Goal: Navigation & Orientation: Find specific page/section

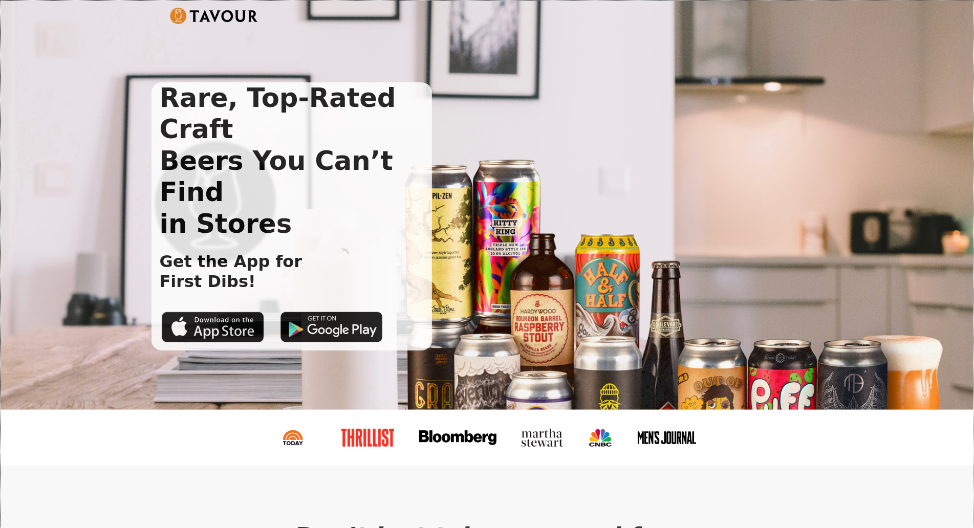
click at [77, 73] on div "Rare, Top-Rated Craft Beers You Can’t Find in Stores Get the App for First Dibs!" at bounding box center [487, 205] width 973 height 409
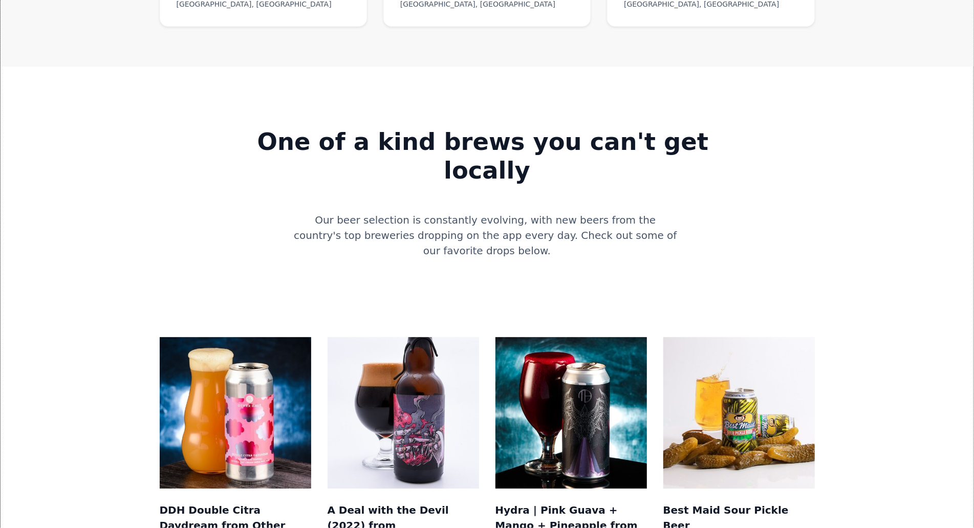
scroll to position [829, 0]
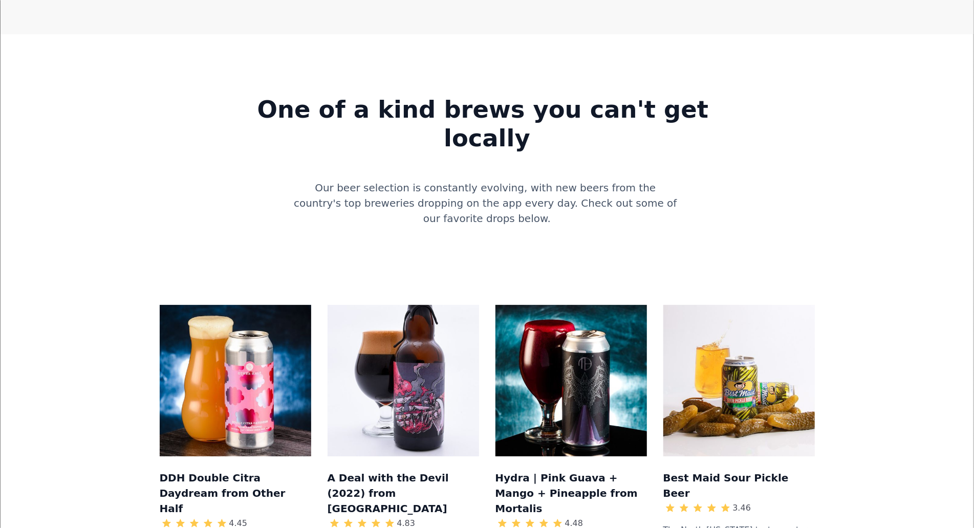
click at [77, 73] on div "One of a kind brews you can't get locally Our beer selection is constantly evol…" at bounding box center [487, 153] width 940 height 187
click at [96, 97] on div "One of a kind brews you can't get locally Our beer selection is constantly evol…" at bounding box center [487, 153] width 940 height 187
click at [97, 60] on div "One of a kind brews you can't get locally Our beer selection is constantly evol…" at bounding box center [487, 153] width 940 height 187
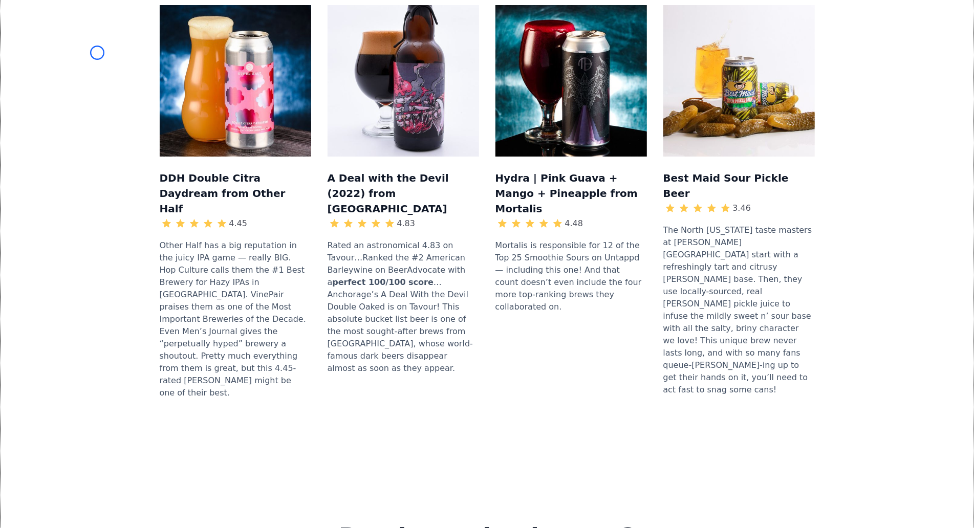
click at [97, 53] on div "DDH Double Citra Daydream from Other Half 4.45 Other Half has a big reputation …" at bounding box center [487, 206] width 940 height 469
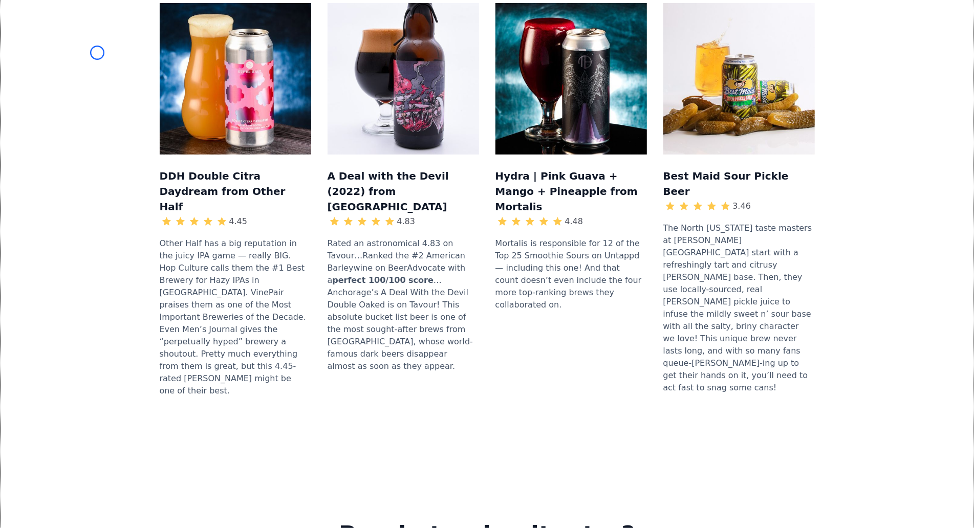
scroll to position [1478, 0]
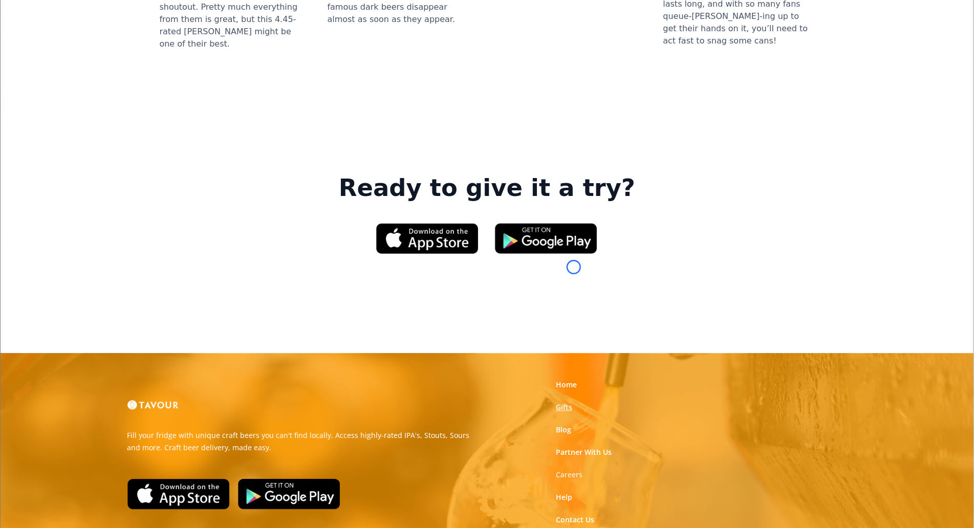
click at [572, 402] on link "Gifts" at bounding box center [564, 407] width 16 height 10
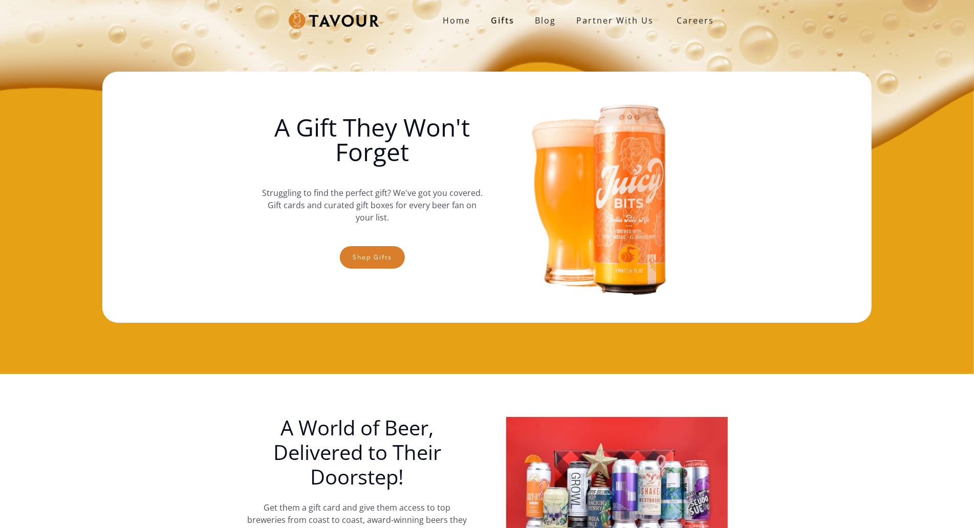
click at [574, 267] on img at bounding box center [601, 197] width 221 height 230
click at [66, 73] on div "Home Gifts Blog partner with us SIGN UP Careers A Gift They Won't Forget Strugg…" at bounding box center [487, 187] width 974 height 374
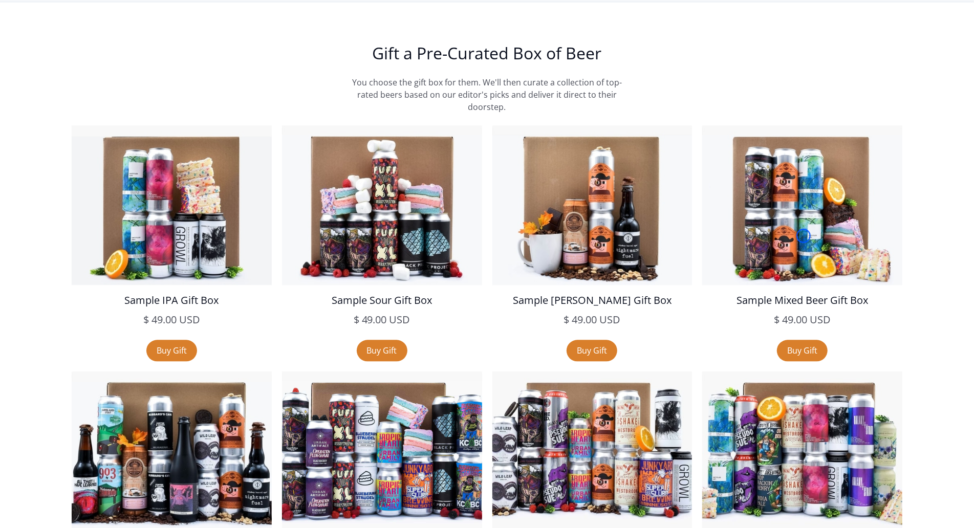
scroll to position [1772, 0]
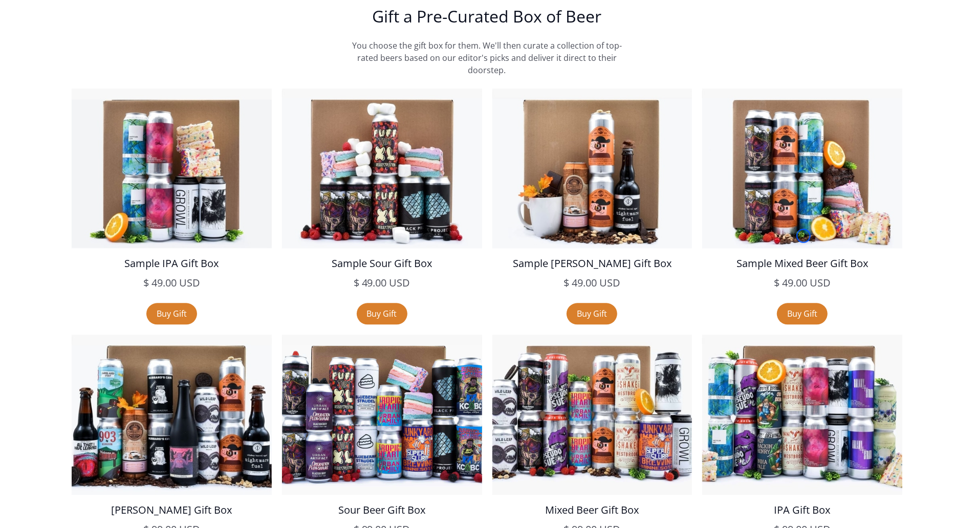
click at [66, 73] on section "Gift a Pre-Curated Box of Beer You choose the gift box for them. We'll then cur…" at bounding box center [487, 294] width 974 height 658
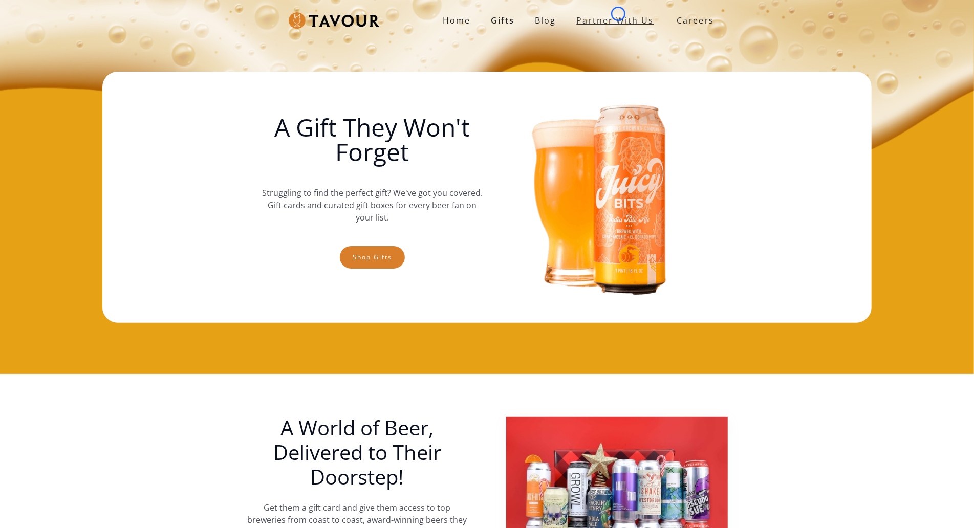
click at [618, 14] on link "partner with us" at bounding box center [616, 20] width 98 height 20
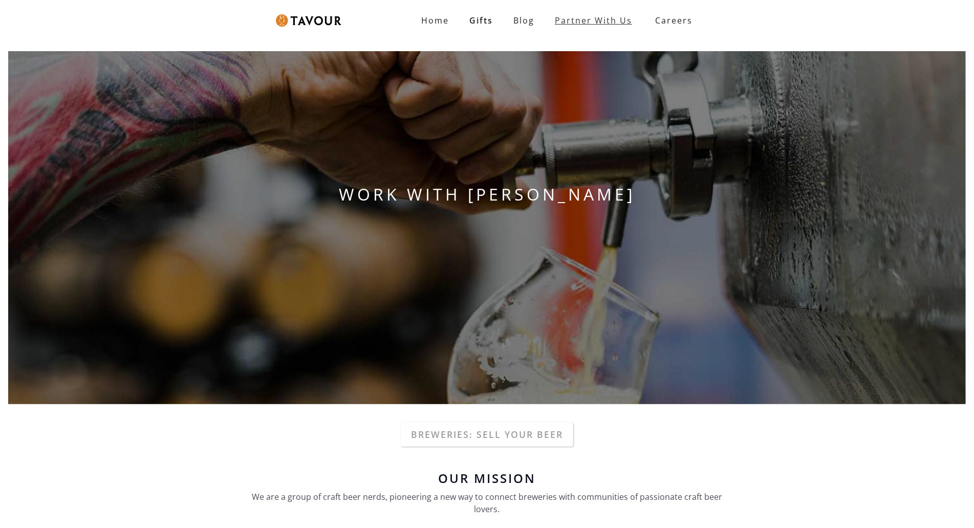
click at [618, 14] on link "Partner With Us" at bounding box center [594, 20] width 98 height 20
click at [56, 62] on div "WORK WITH [PERSON_NAME]" at bounding box center [487, 228] width 974 height 370
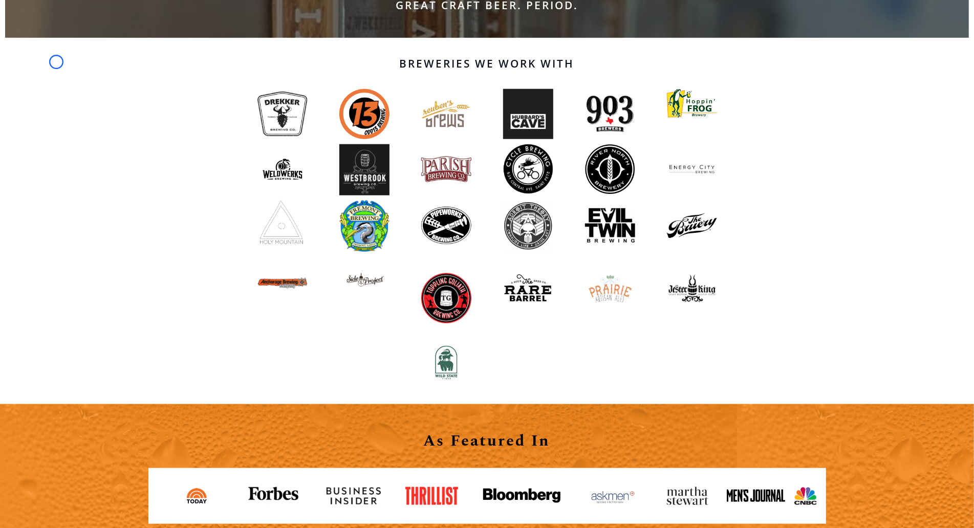
scroll to position [839, 0]
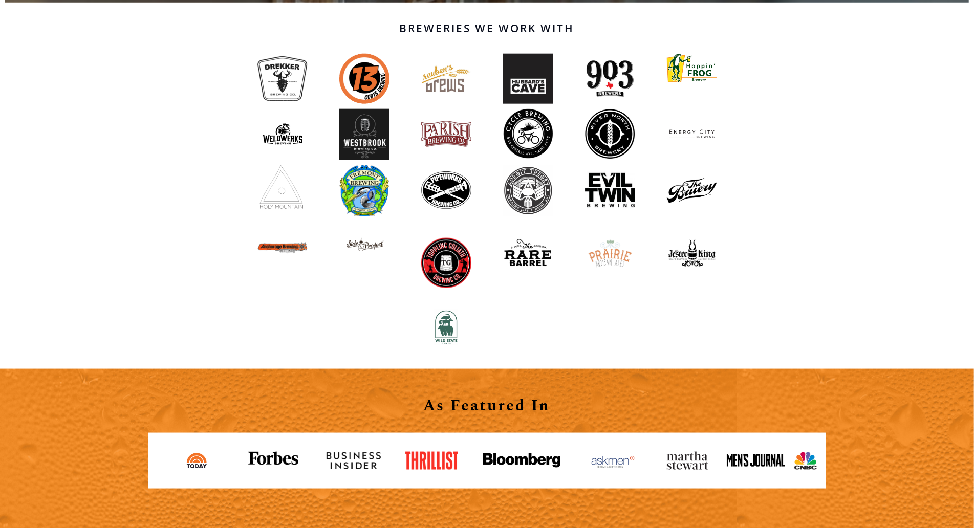
click at [56, 62] on div "Breweries We Work With" at bounding box center [487, 186] width 974 height 366
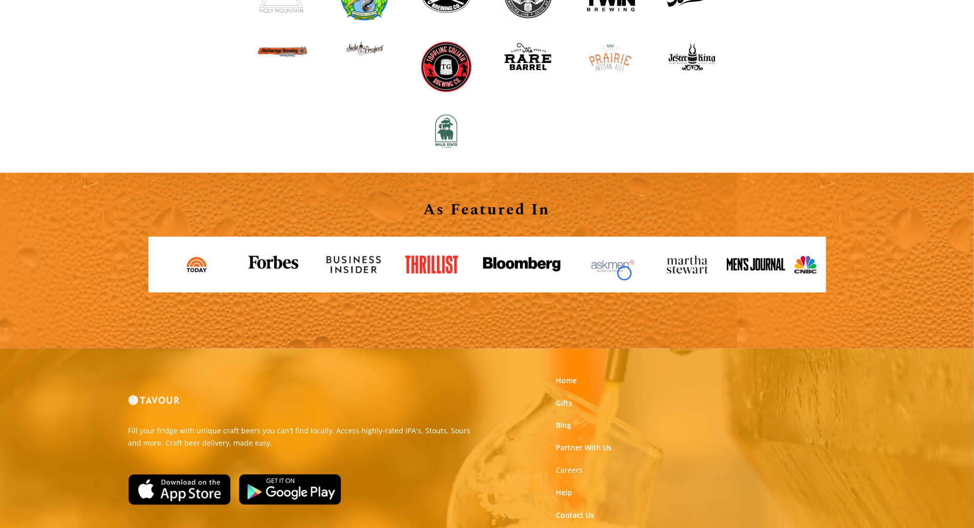
click at [624, 273] on img at bounding box center [613, 265] width 57 height 18
click at [159, 258] on link at bounding box center [157, 264] width 16 height 16
